Goal: Transaction & Acquisition: Purchase product/service

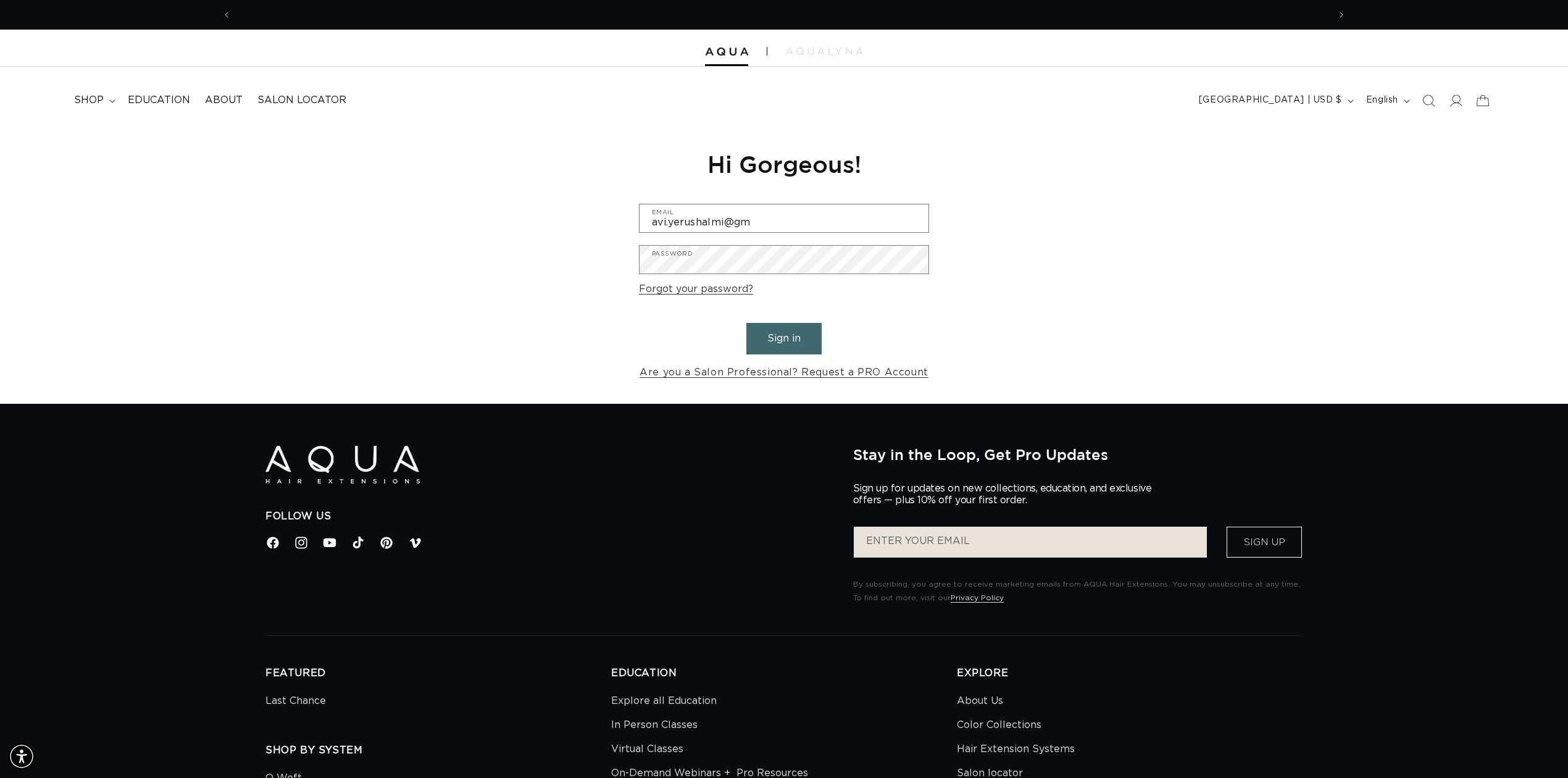
scroll to position [0, 2196]
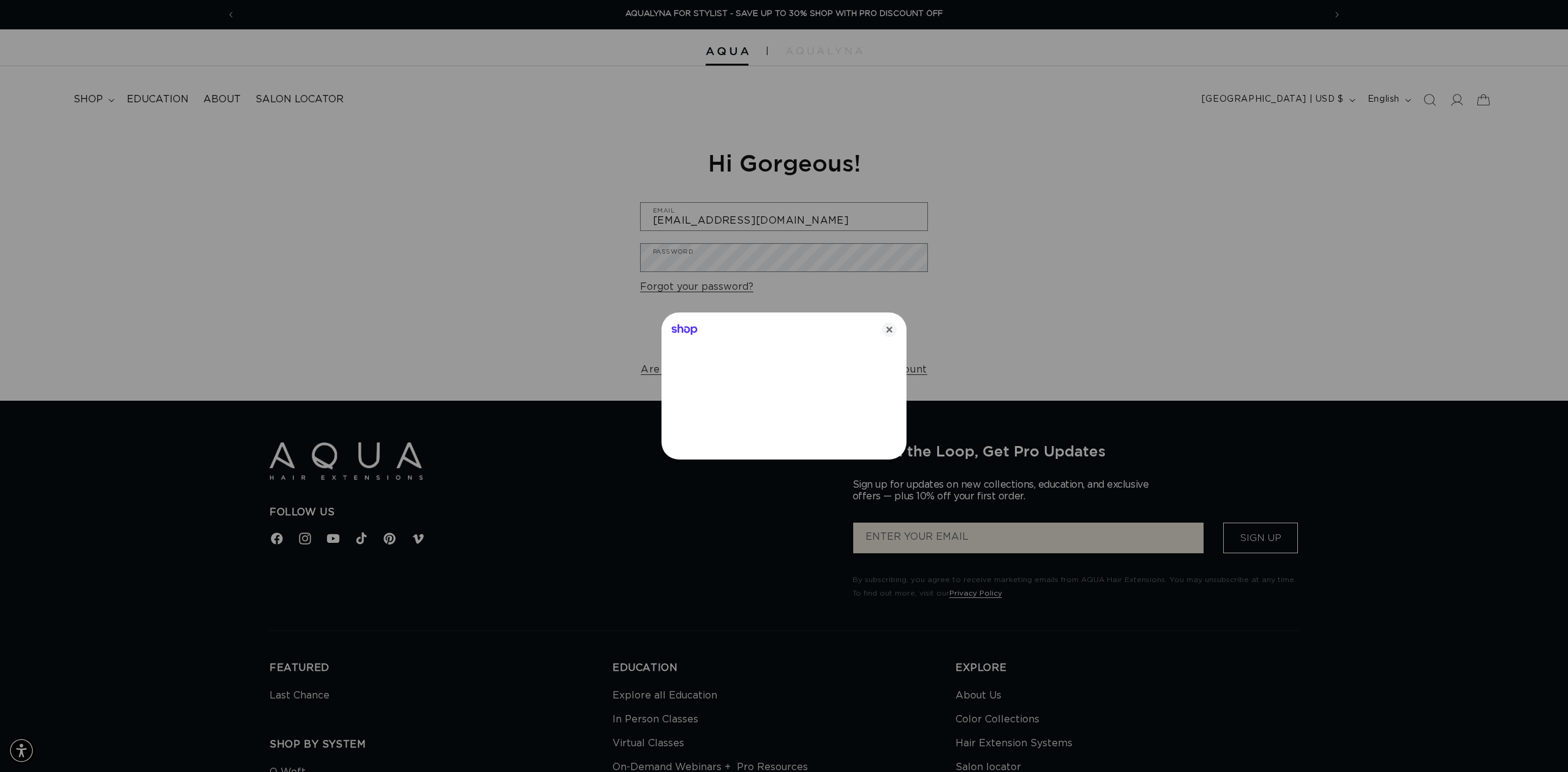
type input "avi.yerushalmi@gmail.com"
click at [890, 331] on icon "Close" at bounding box center [889, 329] width 14 height 14
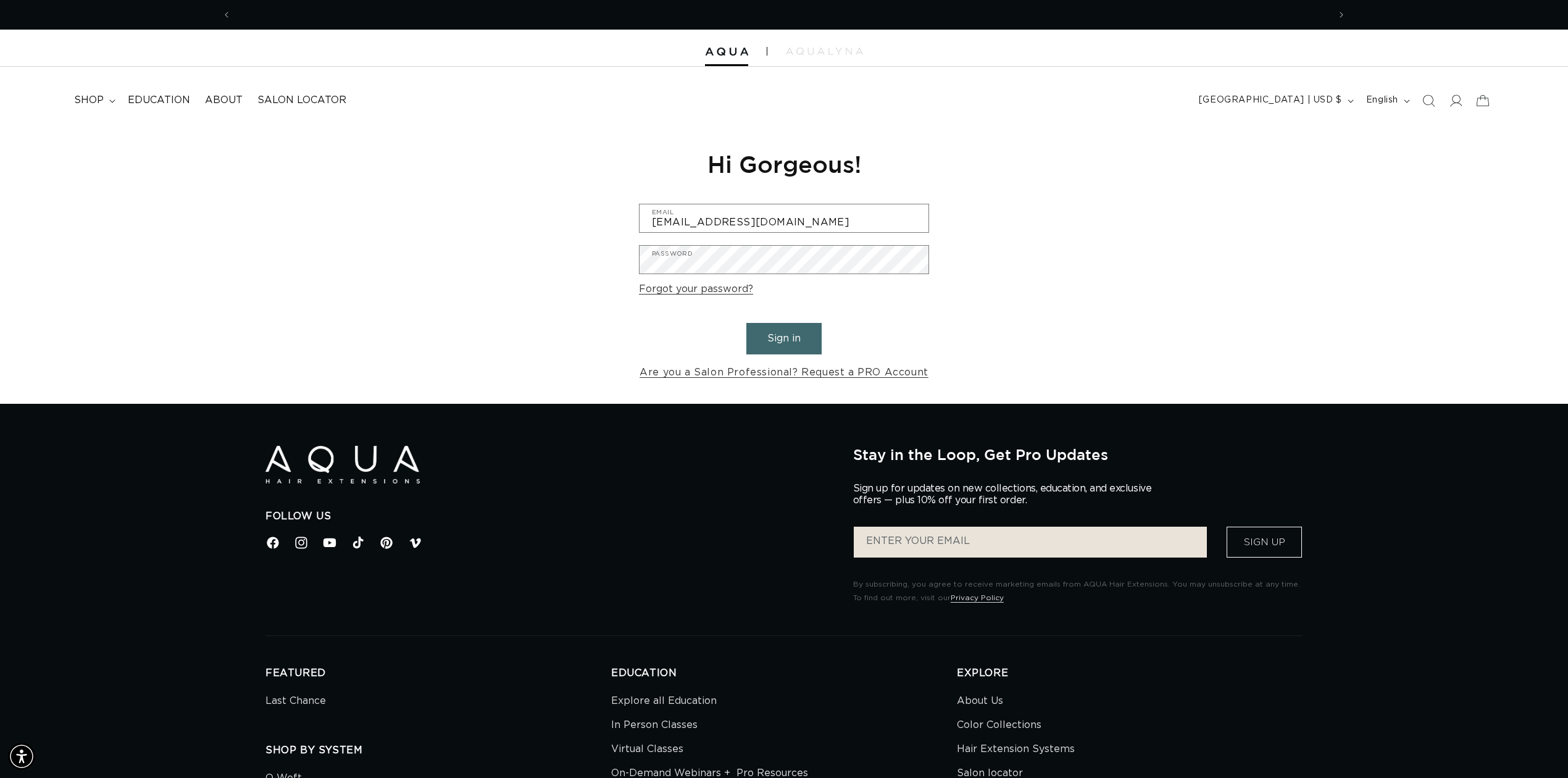
scroll to position [0, 0]
click at [746, 323] on button "Sign in" at bounding box center [784, 339] width 75 height 32
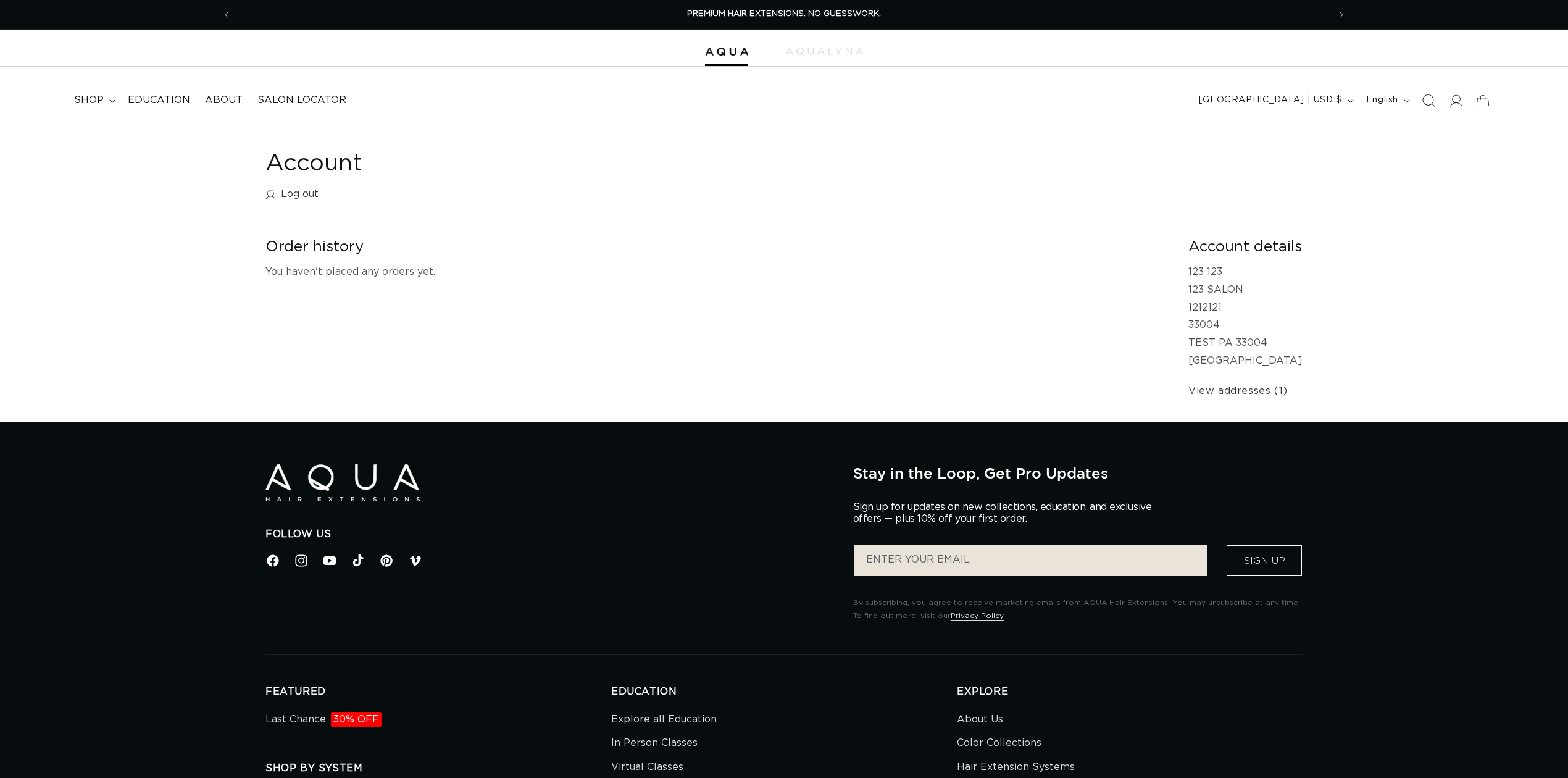
click at [1427, 102] on icon "Search" at bounding box center [1429, 100] width 13 height 13
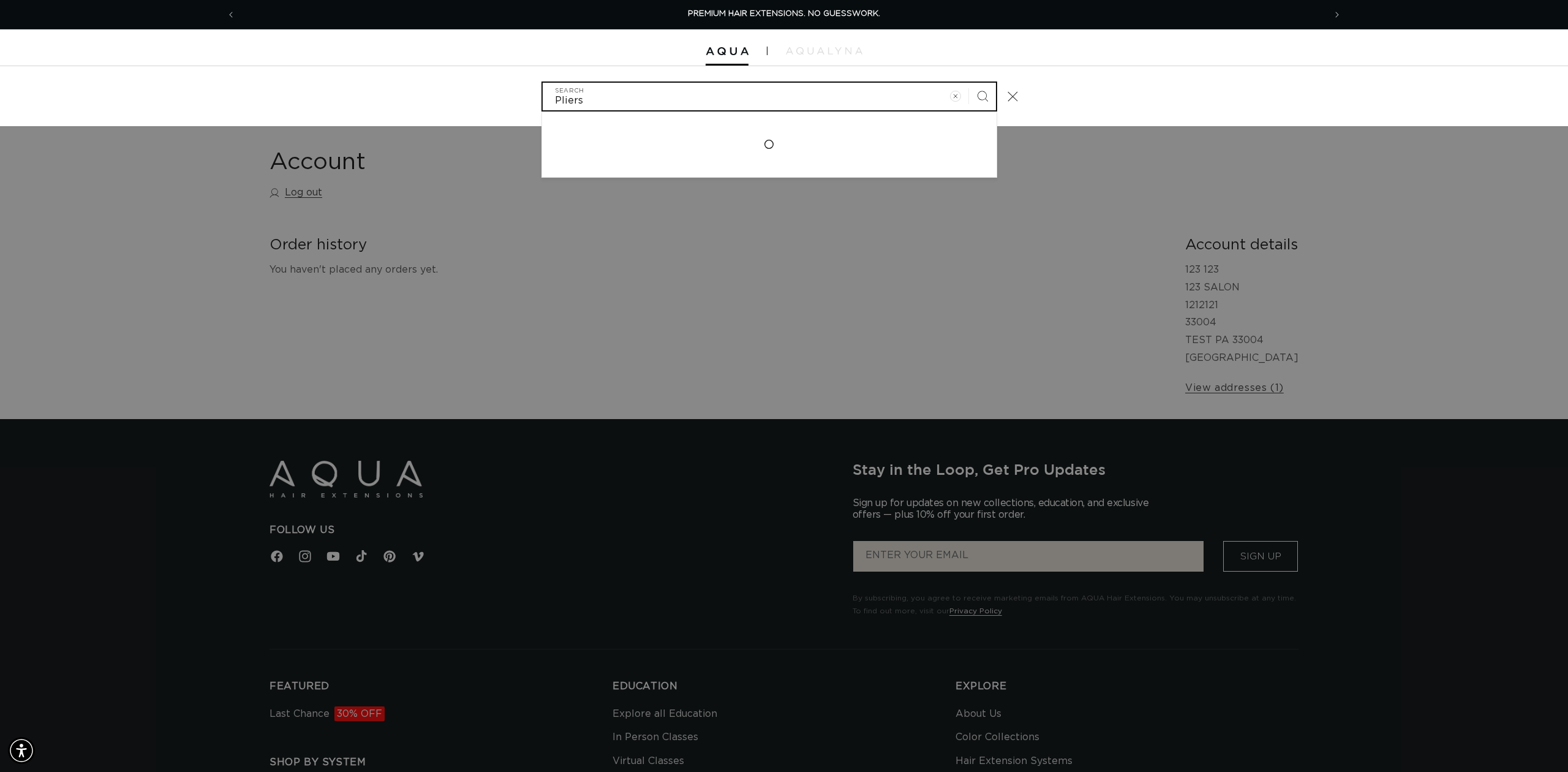
type input "Pliers"
click at [969, 83] on button "Search" at bounding box center [982, 96] width 27 height 27
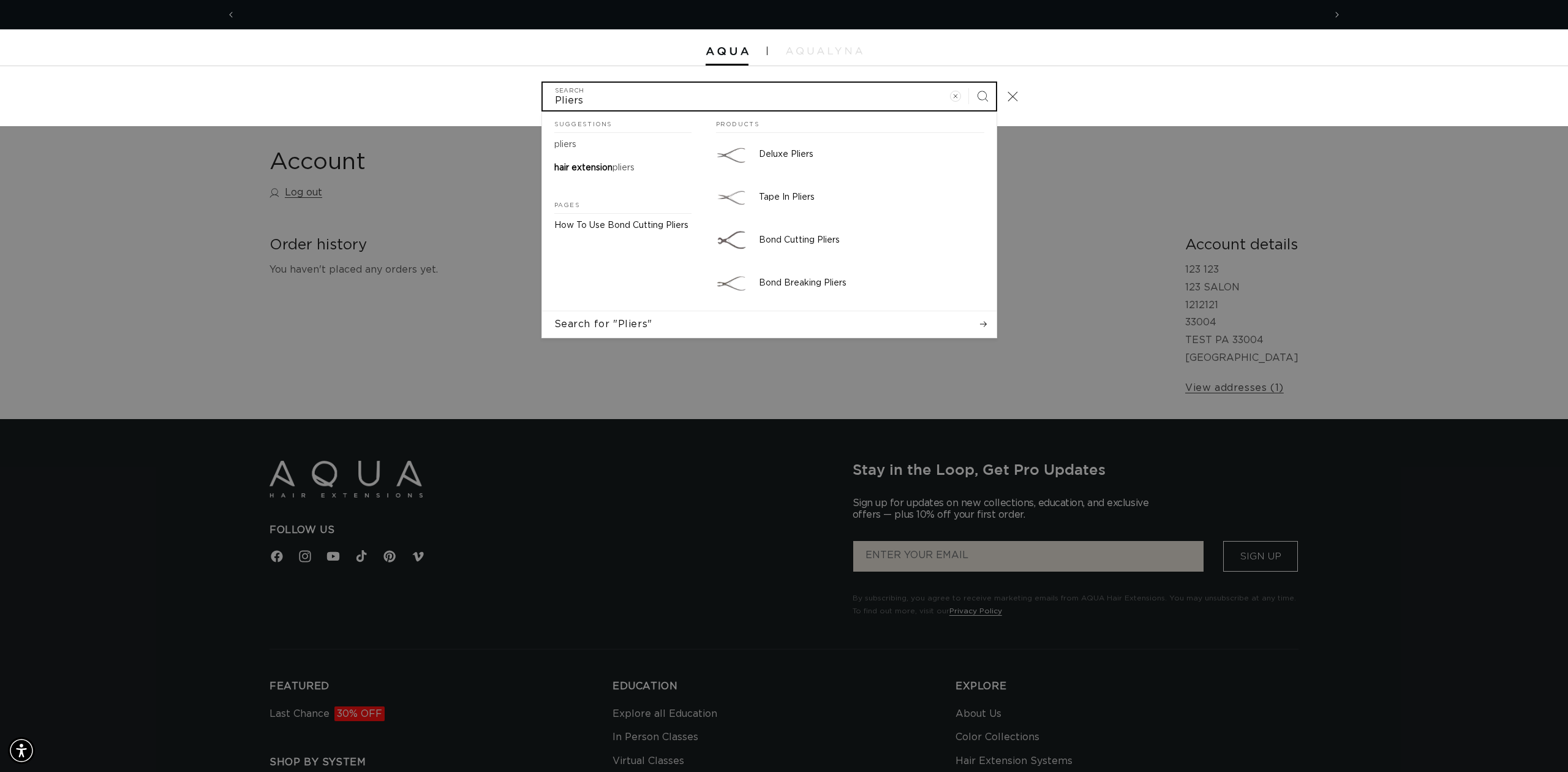
scroll to position [0, 1089]
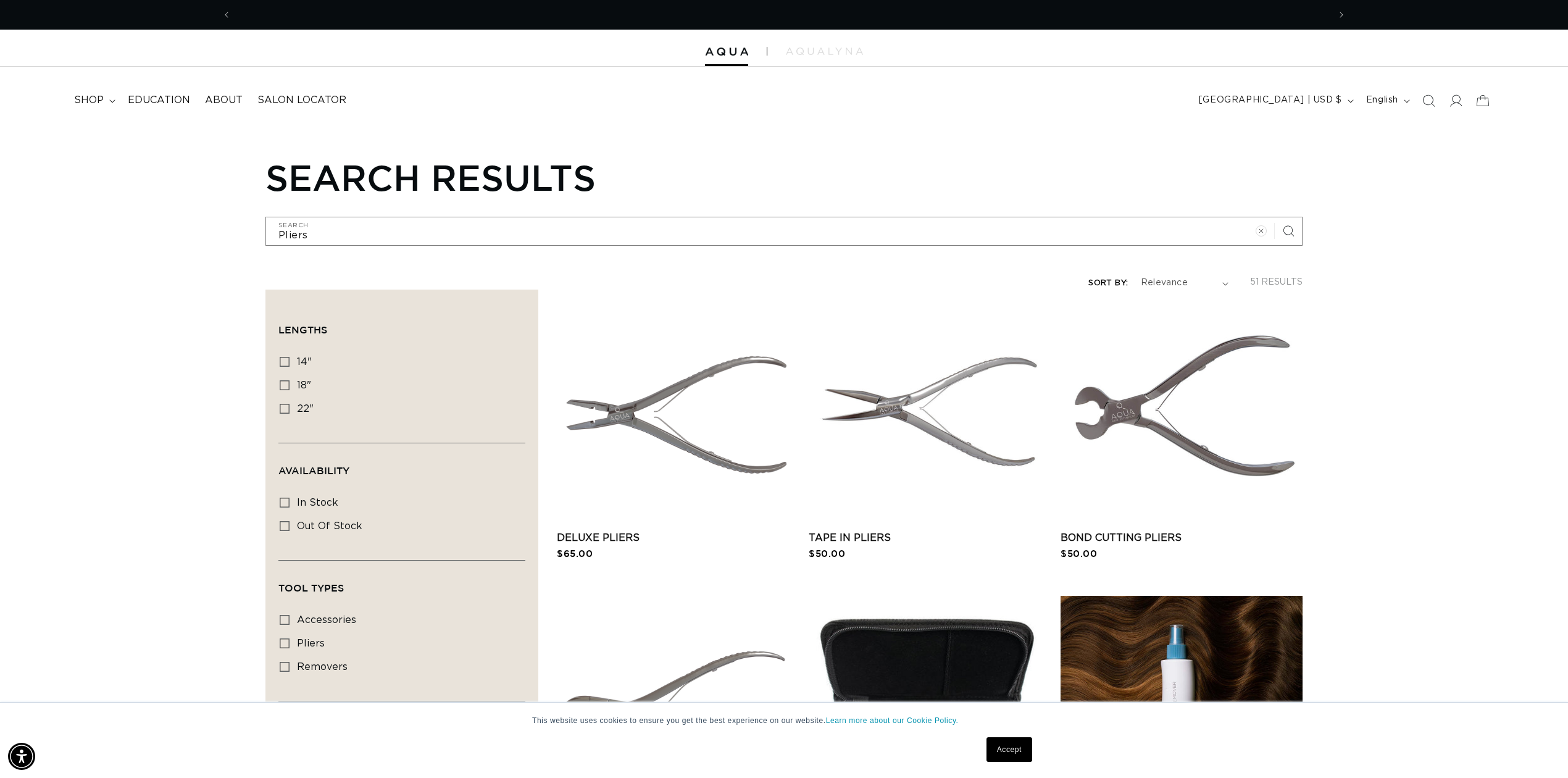
scroll to position [0, 1097]
click at [100, 95] on span "shop" at bounding box center [88, 100] width 30 height 13
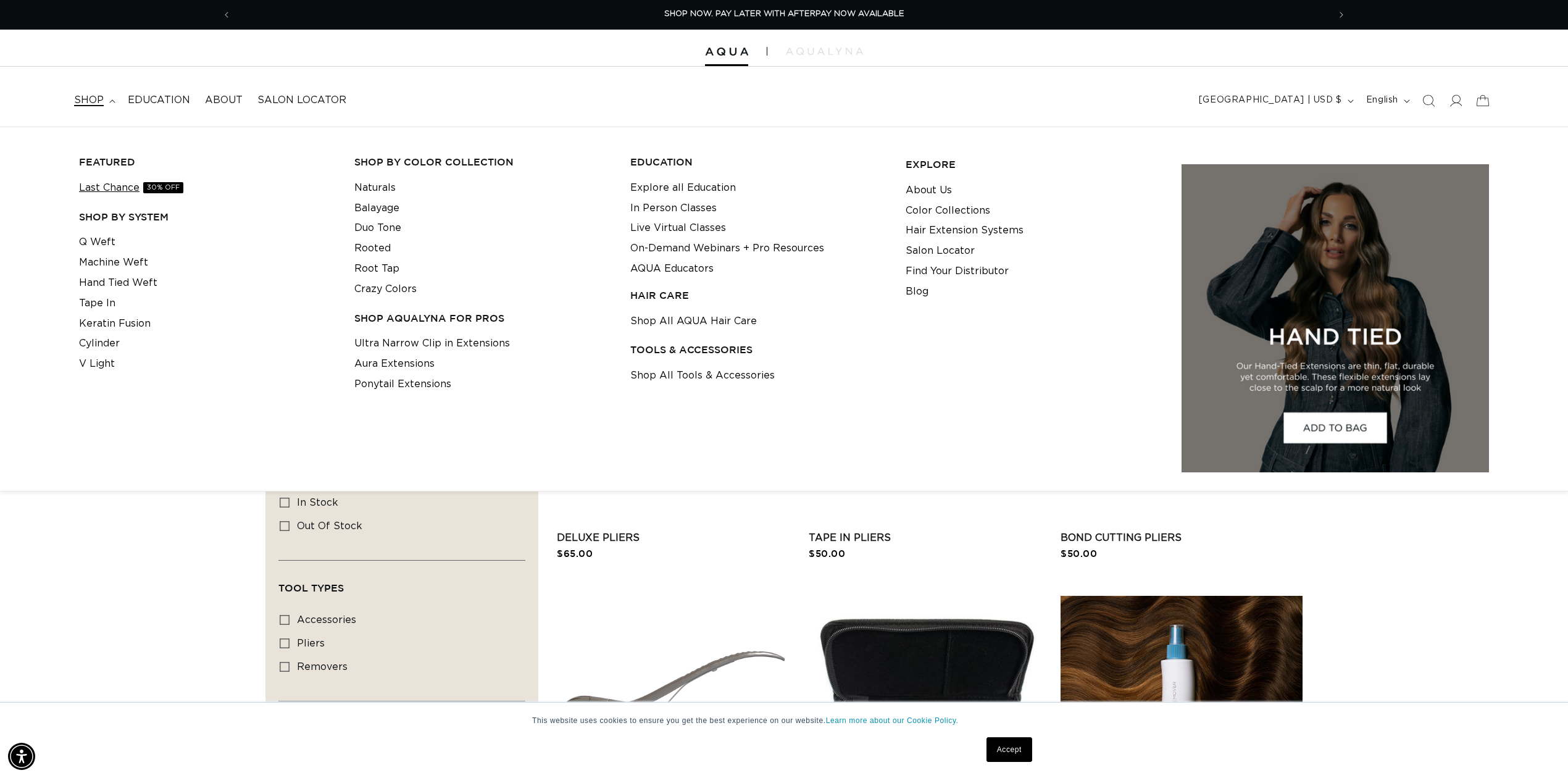
click at [97, 190] on link "Last Chance 30% OFF" at bounding box center [131, 187] width 104 height 20
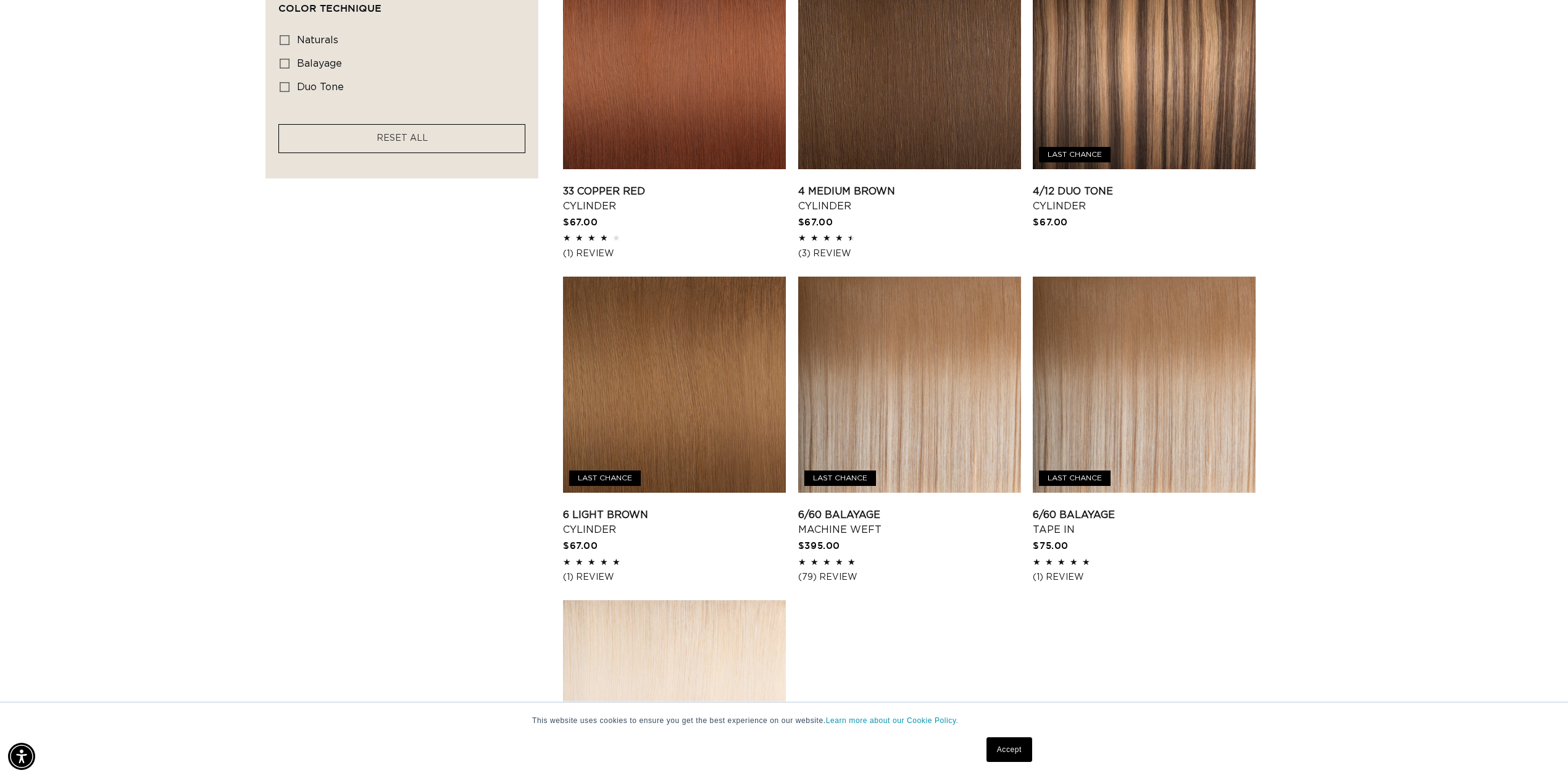
scroll to position [1481, 0]
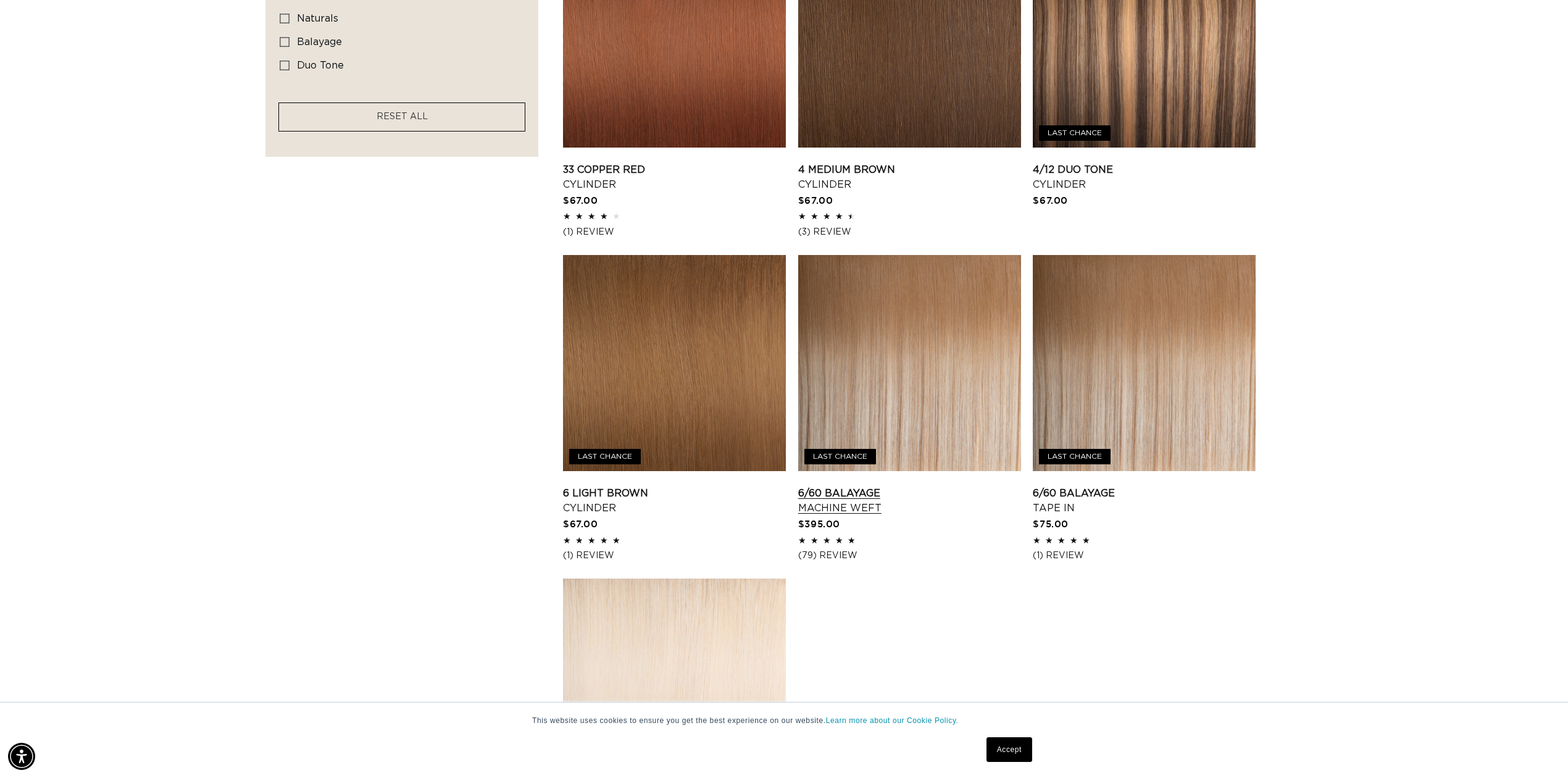
click at [868, 486] on link "6/60 Balayage Machine Weft" at bounding box center [910, 500] width 223 height 30
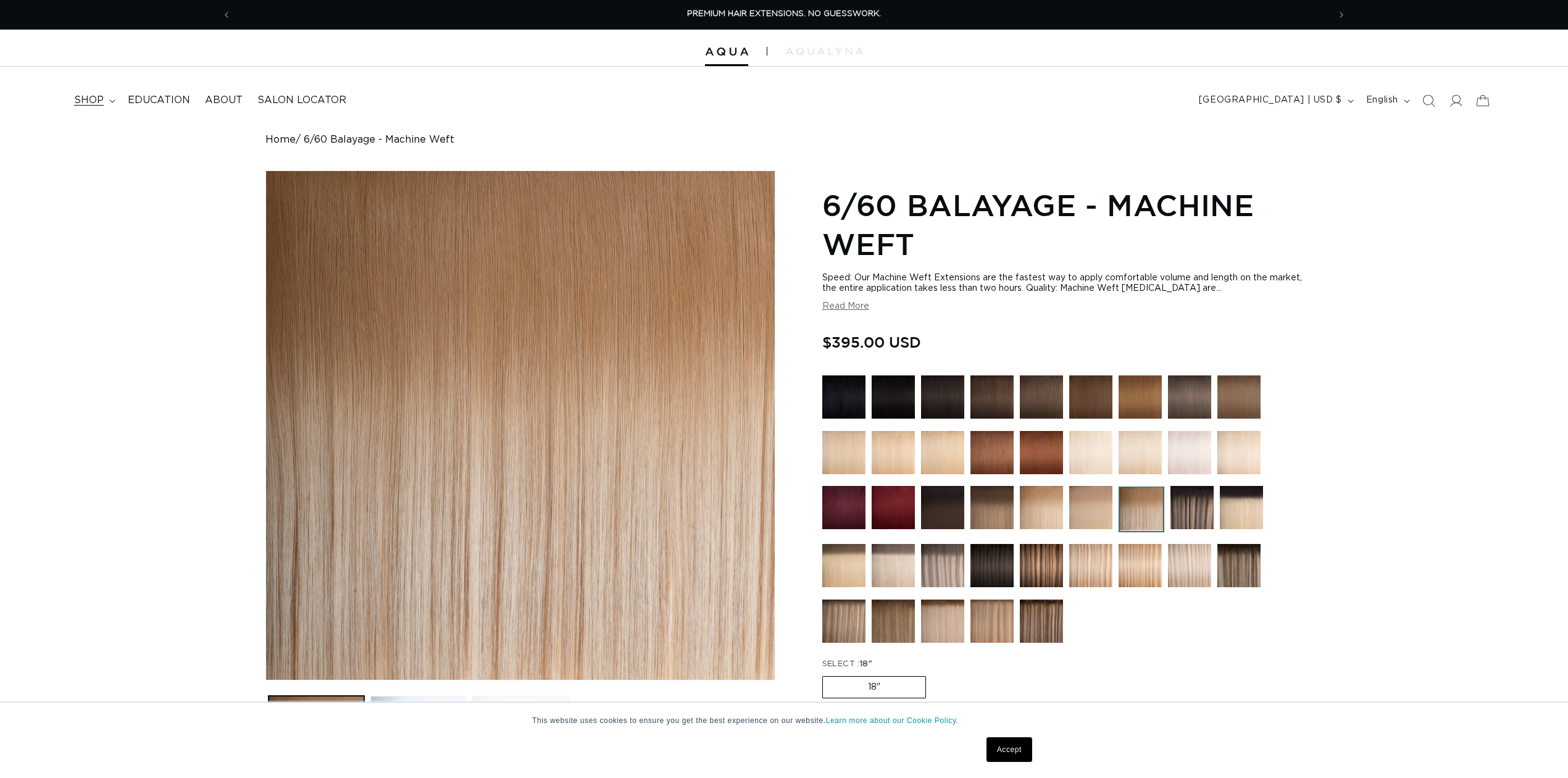
click at [88, 104] on span "shop" at bounding box center [88, 100] width 30 height 13
click at [515, 121] on header "FEATURED Last Chance SHOP BY SYSTEM Q Weft Hand Tied Weft Machine Weft Tape In …" at bounding box center [784, 96] width 1568 height 60
